Goal: Transaction & Acquisition: Subscribe to service/newsletter

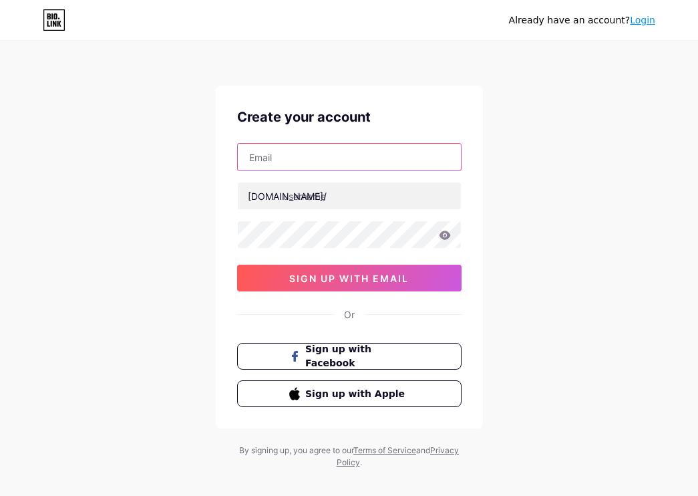
click at [309, 158] on input "text" at bounding box center [349, 157] width 223 height 27
type input "[EMAIL_ADDRESS][DOMAIN_NAME]"
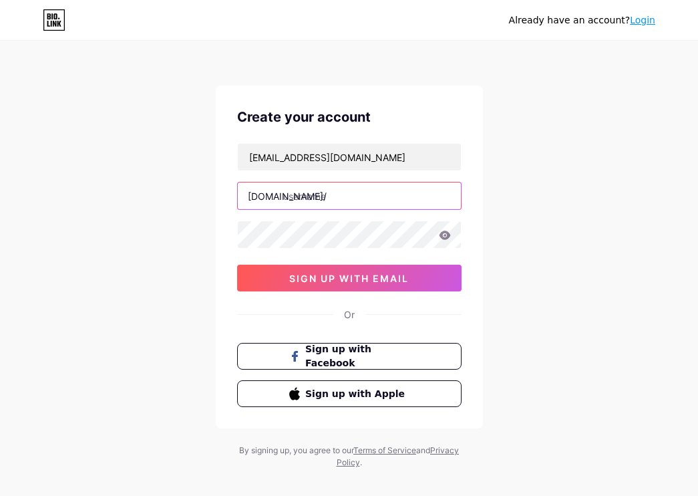
click at [326, 194] on input "text" at bounding box center [349, 195] width 223 height 27
type input "idebetgasspoll"
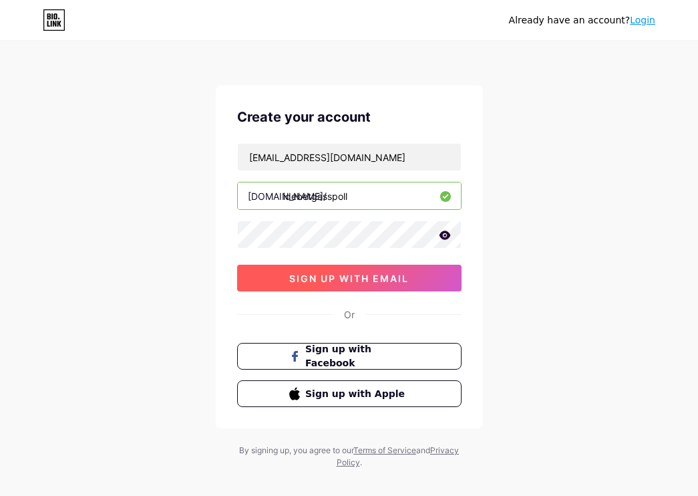
click at [408, 275] on span "sign up with email" at bounding box center [349, 278] width 120 height 11
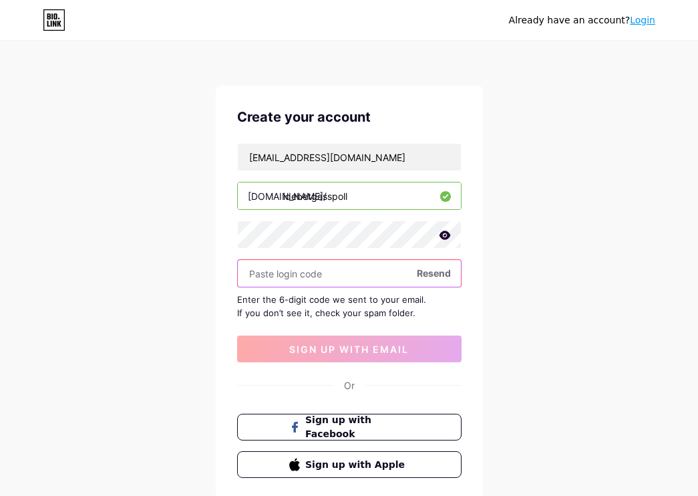
click at [391, 273] on input "text" at bounding box center [349, 273] width 223 height 27
paste input "995263"
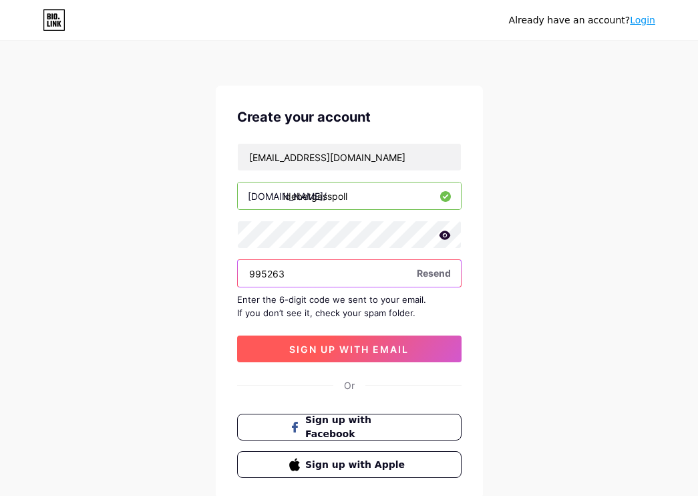
type input "995263"
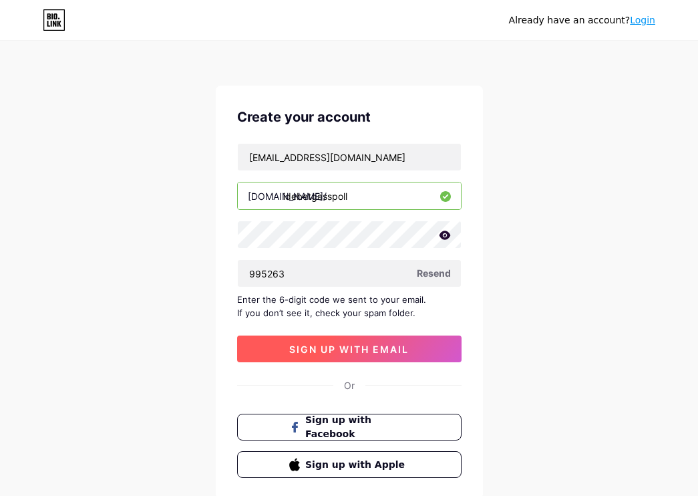
click at [368, 347] on span "sign up with email" at bounding box center [349, 348] width 120 height 11
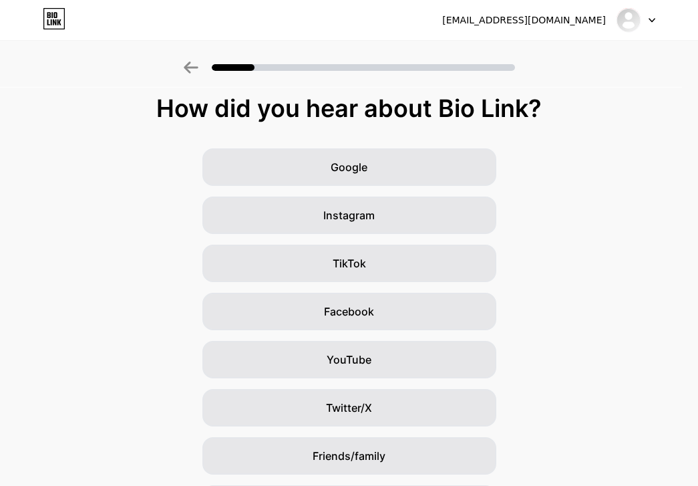
scroll to position [90, 0]
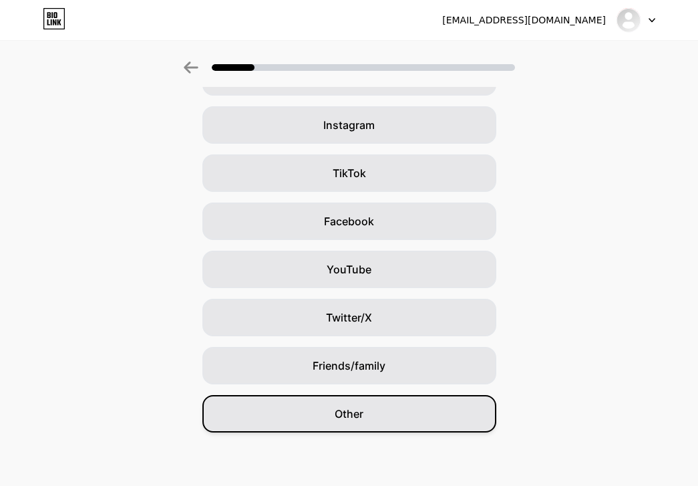
click at [409, 421] on div "Other" at bounding box center [349, 413] width 294 height 37
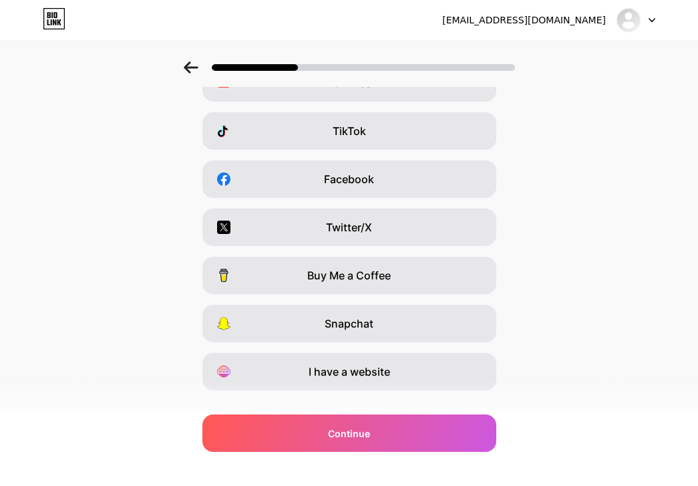
scroll to position [157, 0]
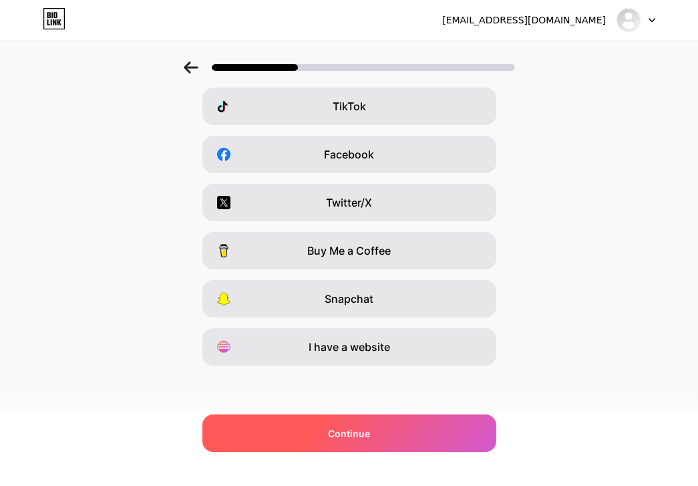
click at [377, 432] on div "Continue" at bounding box center [349, 432] width 294 height 37
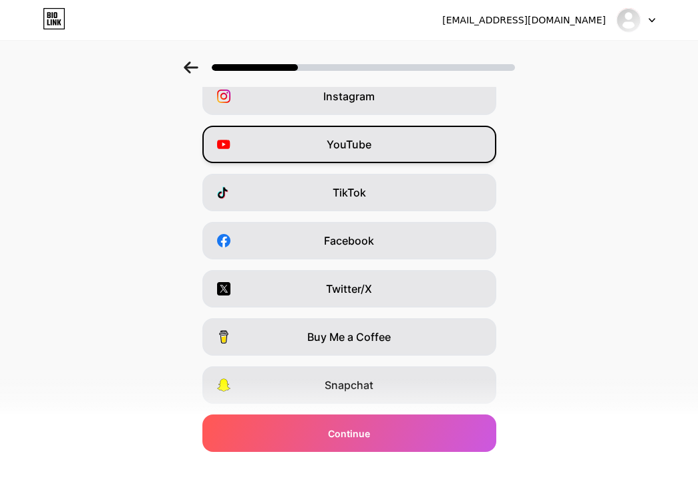
scroll to position [0, 0]
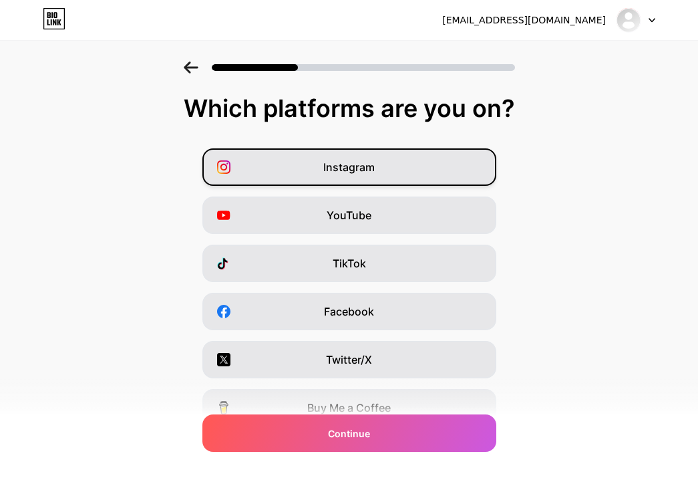
click at [368, 171] on span "Instagram" at bounding box center [348, 167] width 51 height 16
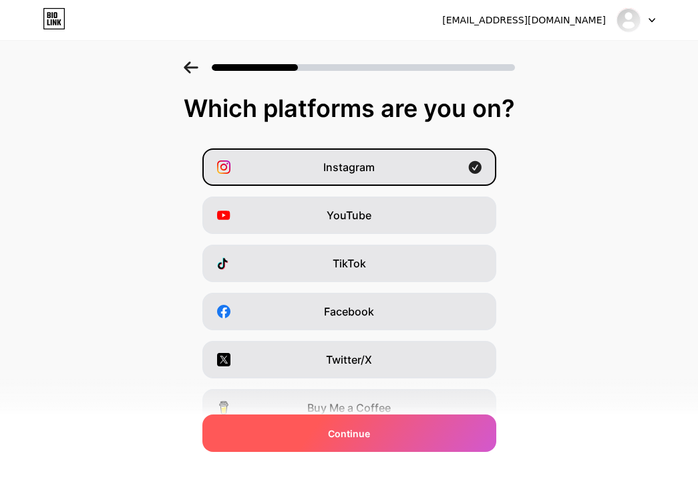
click at [410, 434] on div "Continue" at bounding box center [349, 432] width 294 height 37
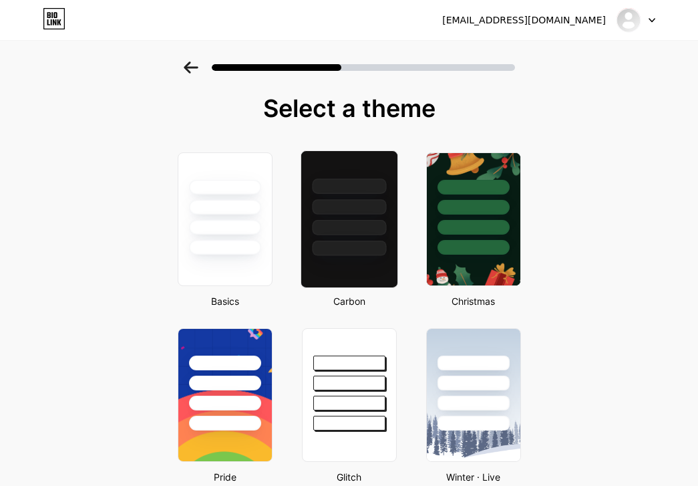
click at [365, 210] on div at bounding box center [349, 206] width 74 height 15
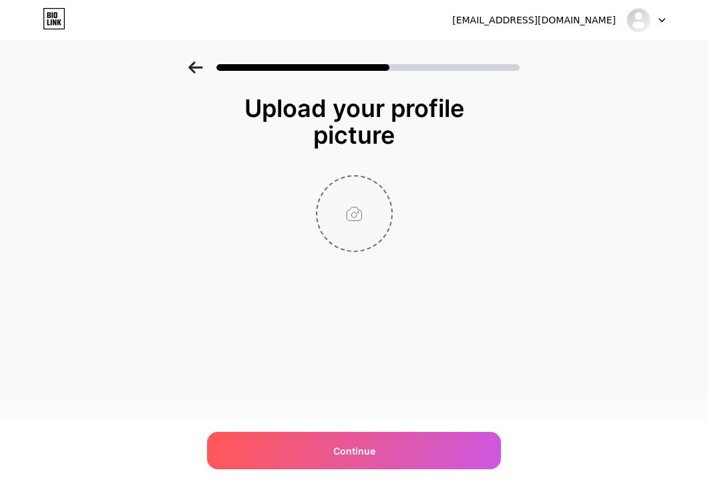
click at [359, 221] on input "file" at bounding box center [354, 213] width 74 height 74
type input "C:\fakepath\gdyuwgydgsayhdgwyd.jpg"
click at [317, 176] on input "file" at bounding box center [354, 213] width 74 height 74
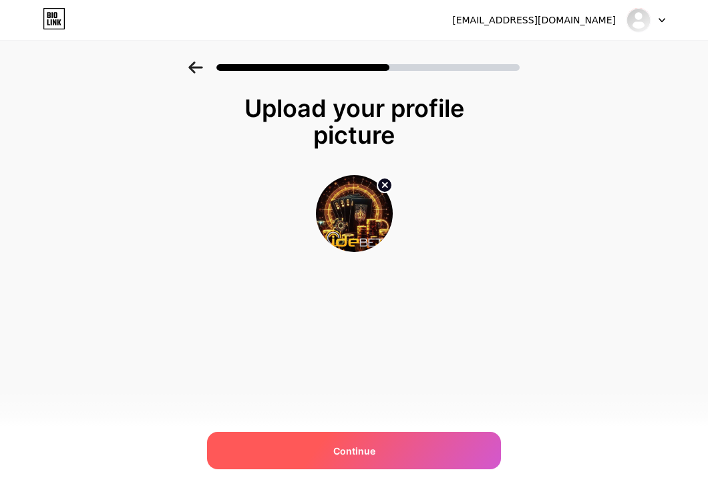
click at [356, 450] on span "Continue" at bounding box center [354, 451] width 42 height 14
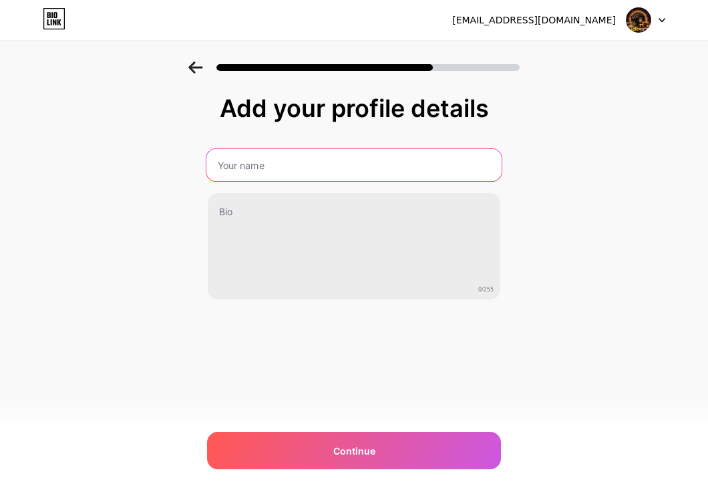
click at [272, 171] on input "text" at bounding box center [353, 165] width 295 height 32
type input "idebetgasspoll"
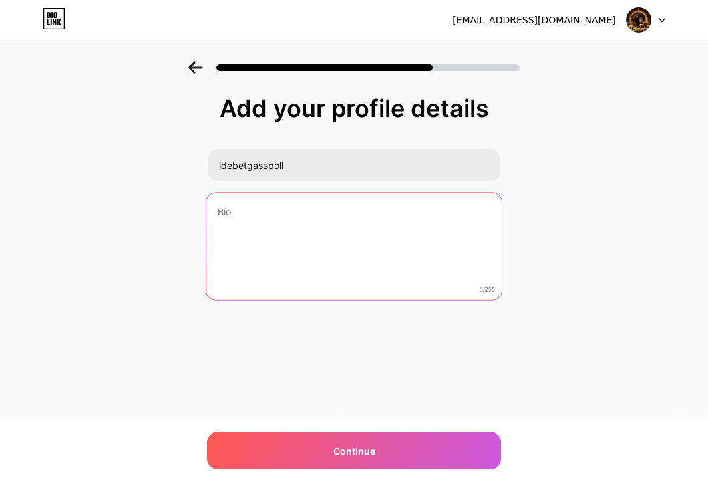
click at [272, 209] on textarea at bounding box center [353, 246] width 295 height 109
paste textarea "Keunggulan lain dari IDEBET adalah layanan pelanggan yang selalu siap membantu.…"
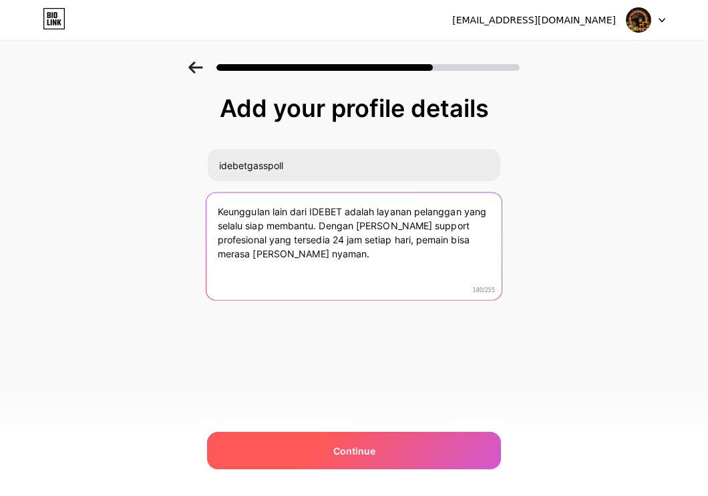
type textarea "Keunggulan lain dari IDEBET adalah layanan pelanggan yang selalu siap membantu.…"
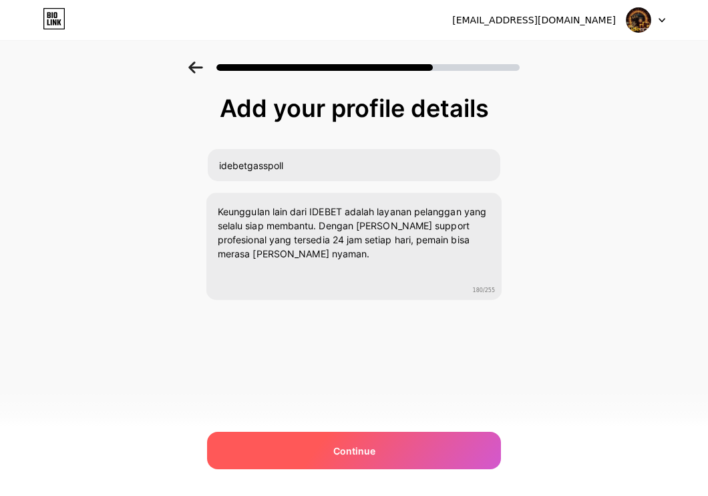
click at [400, 446] on div "Continue" at bounding box center [354, 450] width 294 height 37
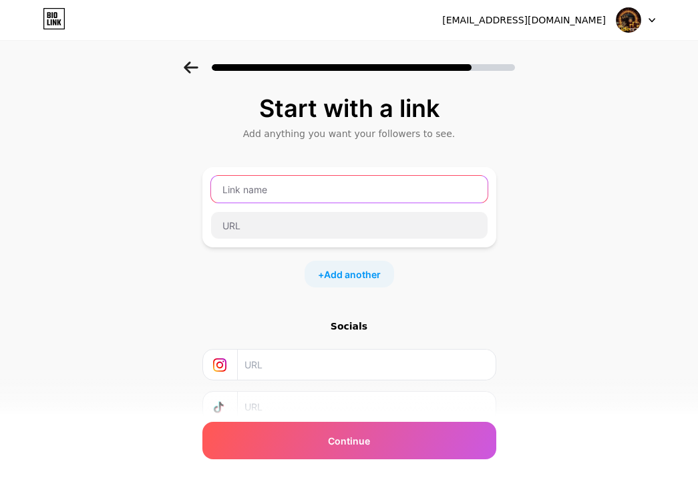
click at [289, 186] on input "text" at bounding box center [349, 189] width 277 height 27
type input "idebetgasspoll"
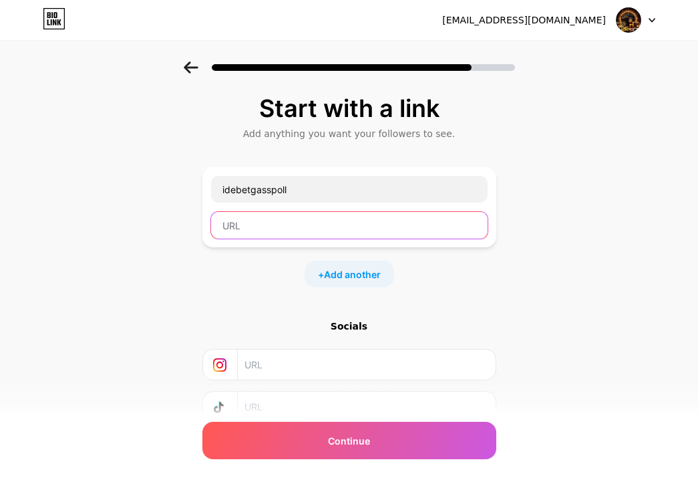
paste input "[URL][DOMAIN_NAME]"
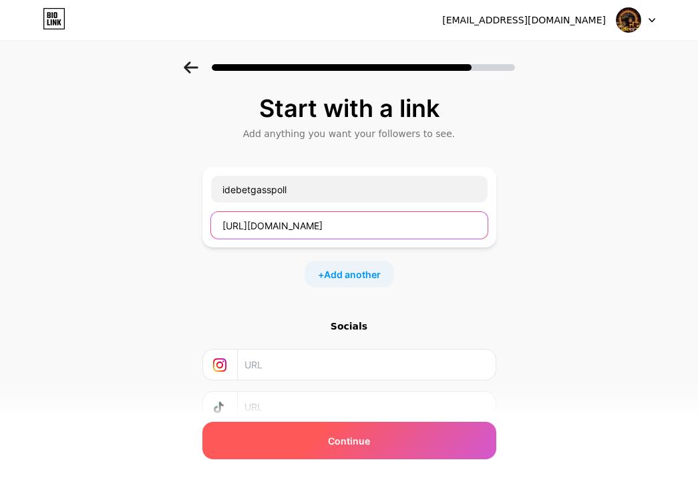
type input "[URL][DOMAIN_NAME]"
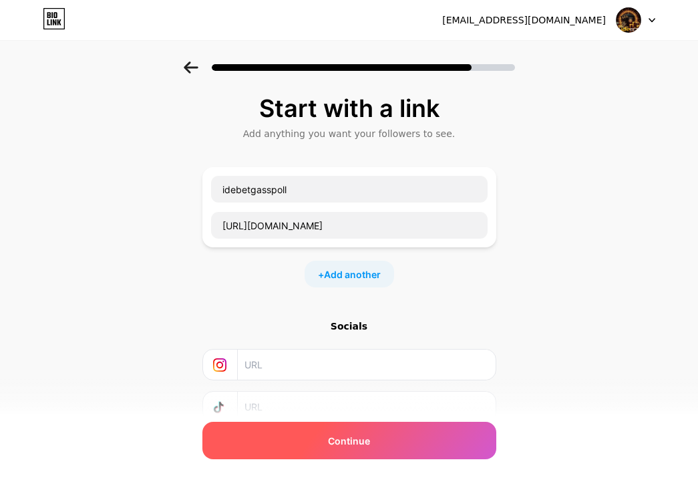
click at [382, 438] on div "Continue" at bounding box center [349, 440] width 294 height 37
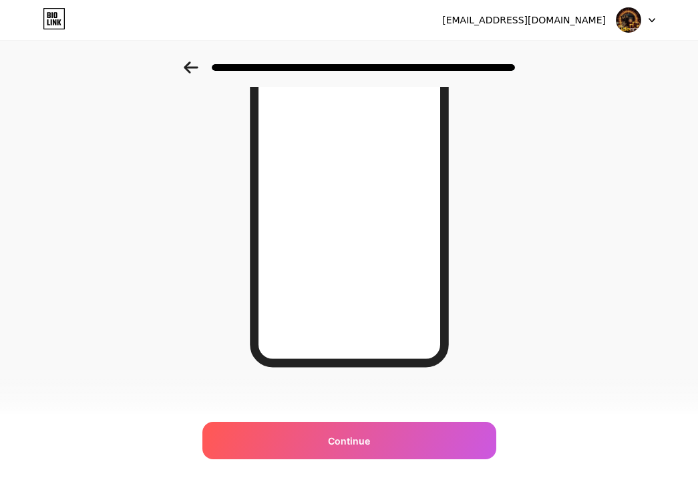
scroll to position [186, 0]
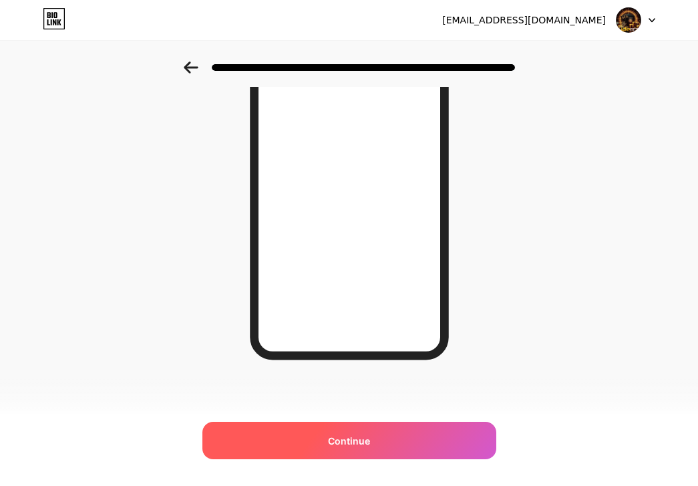
click at [363, 444] on span "Continue" at bounding box center [349, 441] width 42 height 14
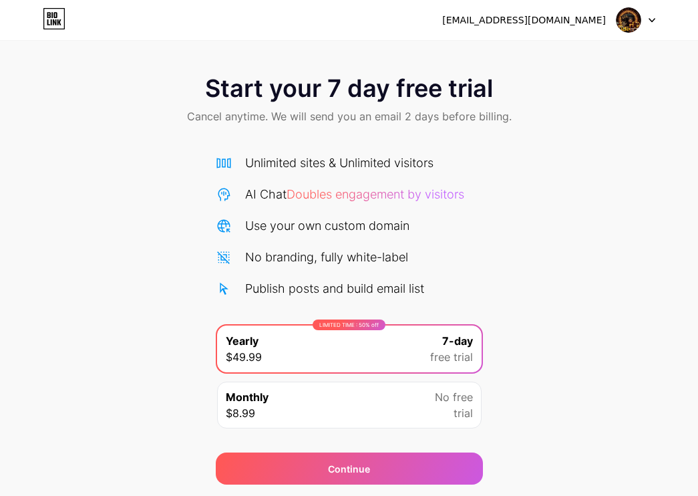
click at [651, 18] on icon at bounding box center [652, 20] width 7 height 5
click at [321, 27] on div "[EMAIL_ADDRESS][DOMAIN_NAME] Logout" at bounding box center [349, 20] width 698 height 24
click at [371, 395] on div "Monthly $8.99 No free trial" at bounding box center [349, 405] width 265 height 47
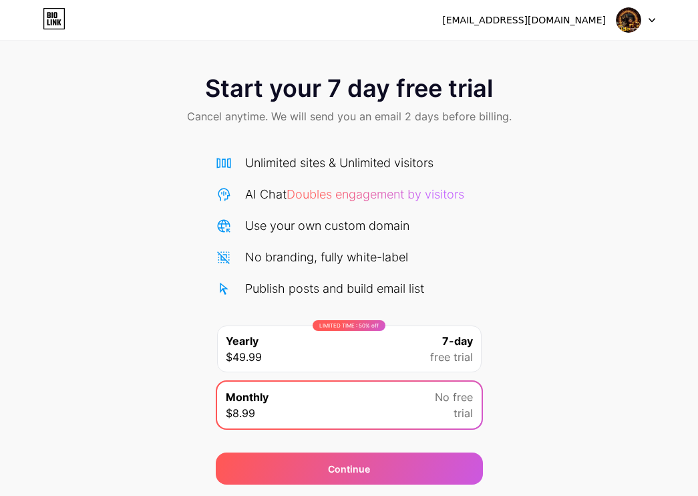
click at [356, 349] on div "LIMITED TIME : 50% off Yearly $49.99 7-day free trial" at bounding box center [349, 348] width 265 height 47
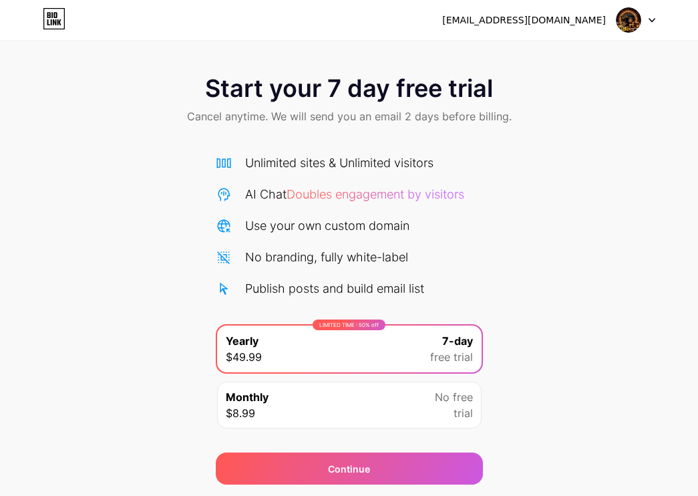
click at [47, 23] on icon at bounding box center [48, 22] width 3 height 6
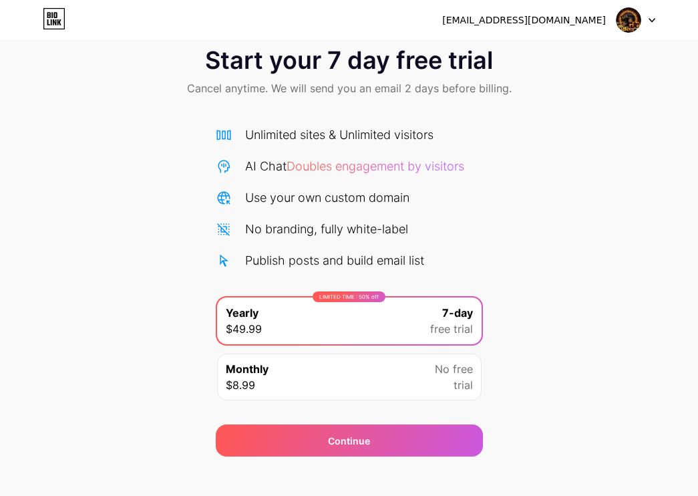
scroll to position [42, 0]
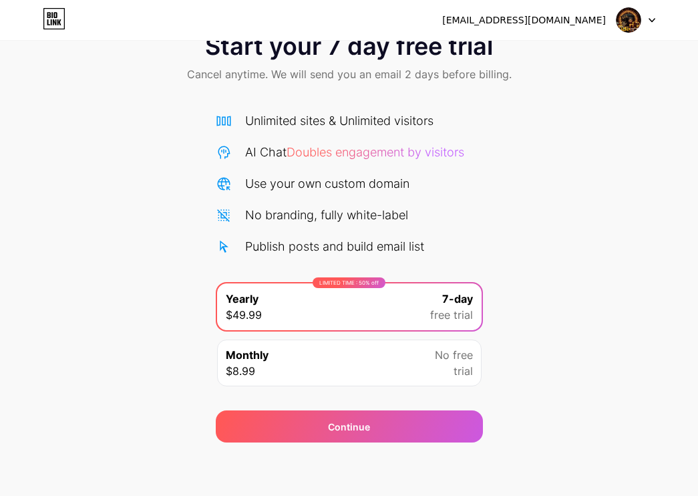
click at [378, 371] on div "Monthly $8.99 No free trial" at bounding box center [349, 362] width 265 height 47
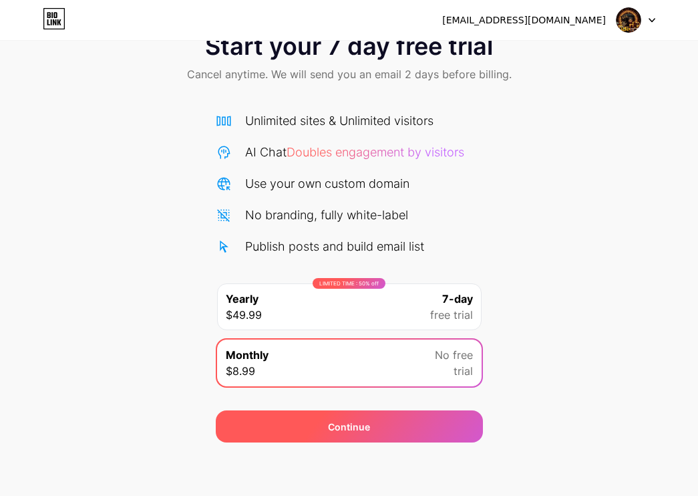
click at [382, 422] on div "Continue" at bounding box center [349, 426] width 267 height 32
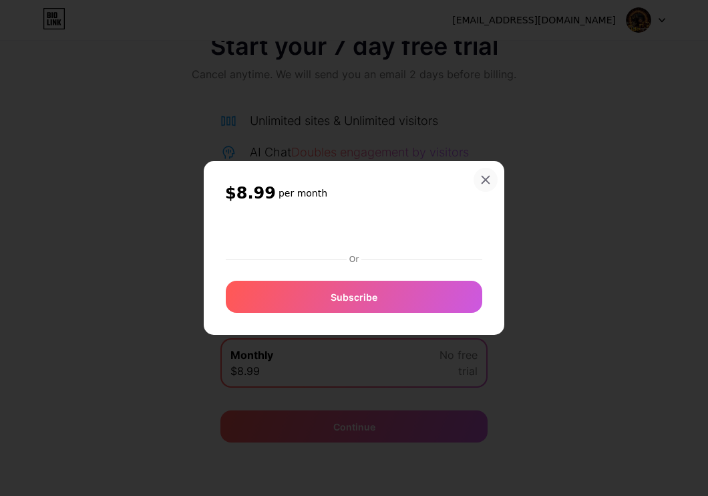
click at [492, 182] on div at bounding box center [486, 180] width 24 height 24
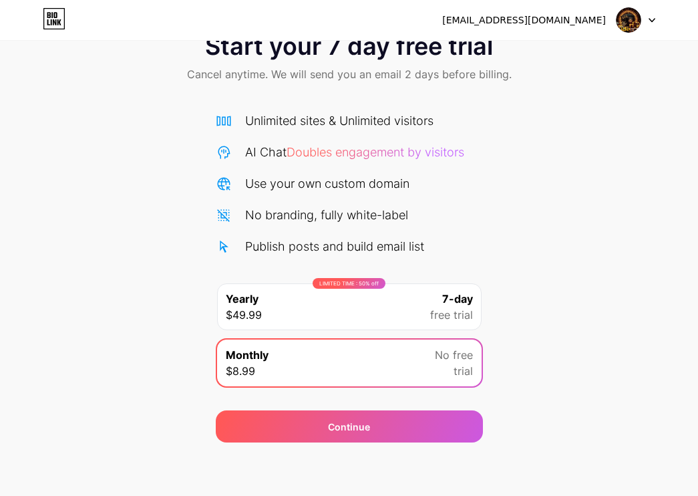
click at [422, 312] on div "LIMITED TIME : 50% off Yearly $49.99 7-day free trial" at bounding box center [349, 306] width 265 height 47
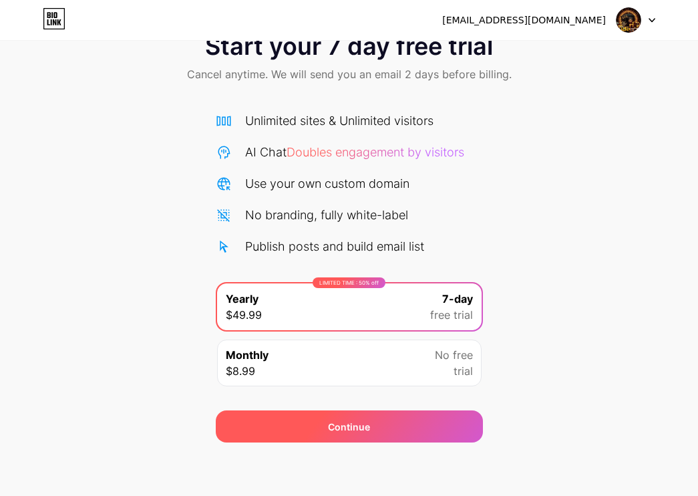
click at [358, 438] on div "Continue" at bounding box center [349, 426] width 267 height 32
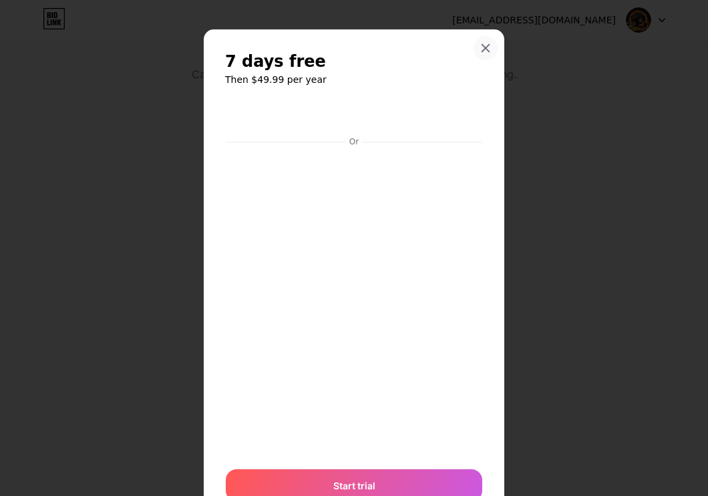
click at [480, 45] on icon at bounding box center [485, 48] width 11 height 11
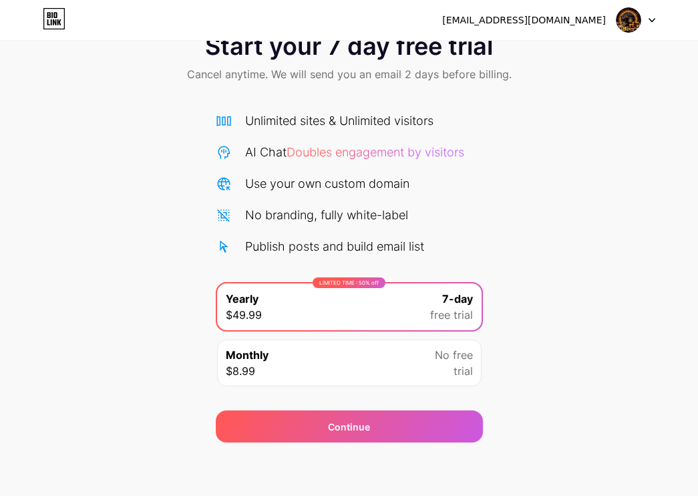
click at [637, 11] on img at bounding box center [628, 19] width 25 height 25
click at [613, 29] on div "[EMAIL_ADDRESS][DOMAIN_NAME]" at bounding box center [548, 20] width 213 height 24
click at [555, 16] on div "[EMAIL_ADDRESS][DOMAIN_NAME]" at bounding box center [524, 20] width 164 height 14
click at [348, 37] on div "[EMAIL_ADDRESS][DOMAIN_NAME] Logout" at bounding box center [349, 20] width 698 height 40
